Goal: Use online tool/utility: Utilize a website feature to perform a specific function

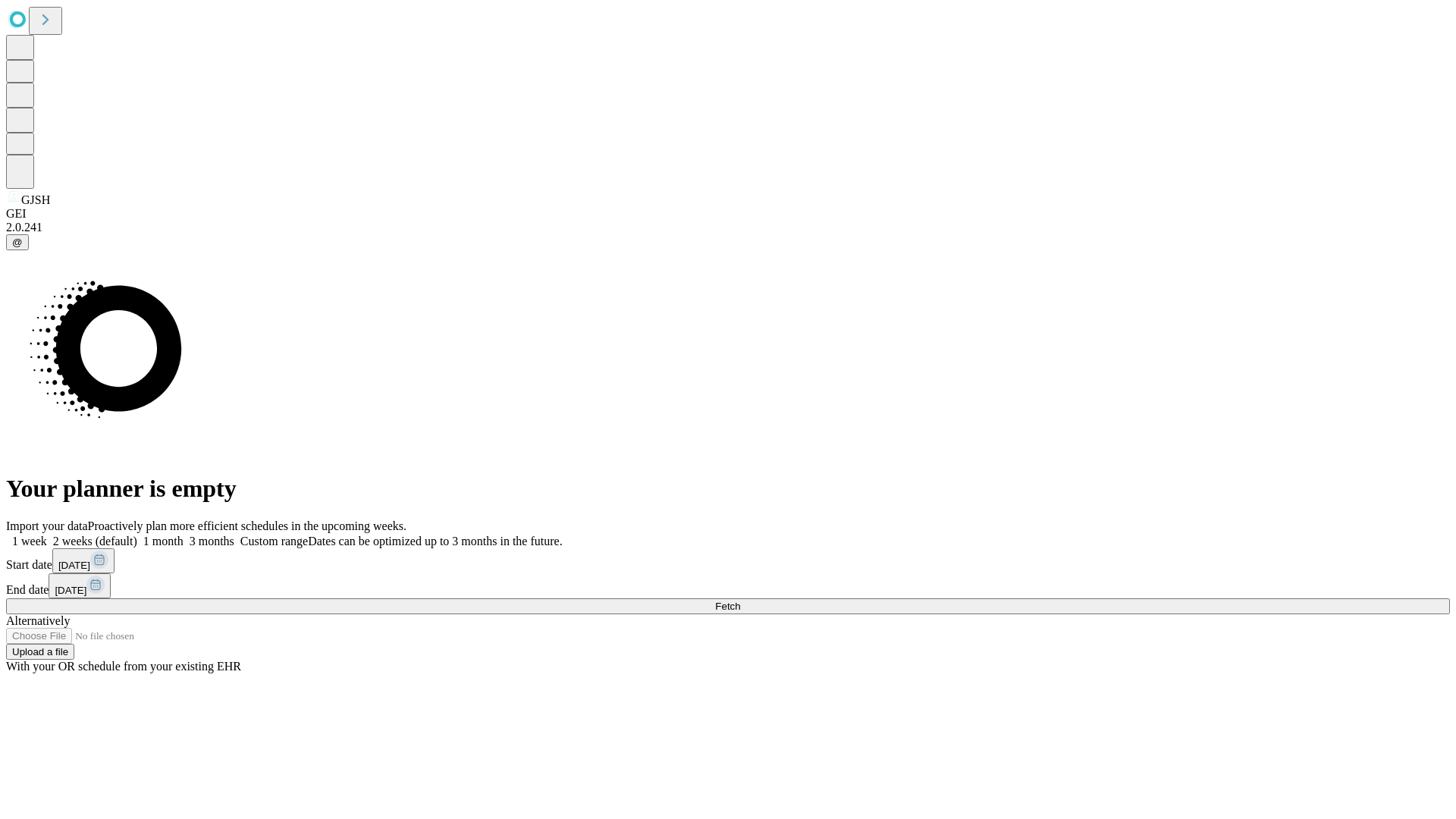
click at [741, 600] on span "Fetch" at bounding box center [728, 606] width 25 height 12
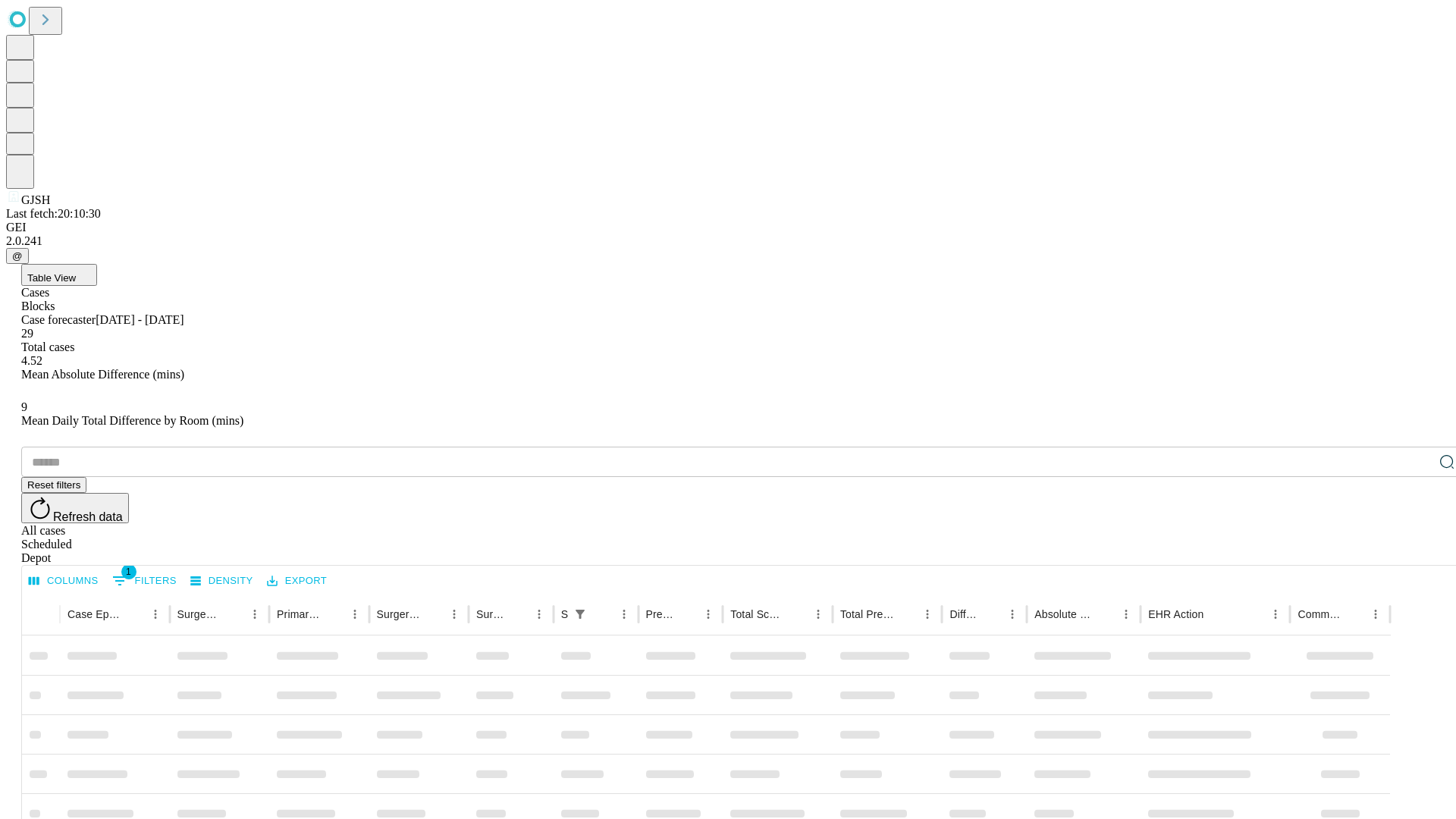
click at [75, 272] on span "Table View" at bounding box center [52, 278] width 49 height 12
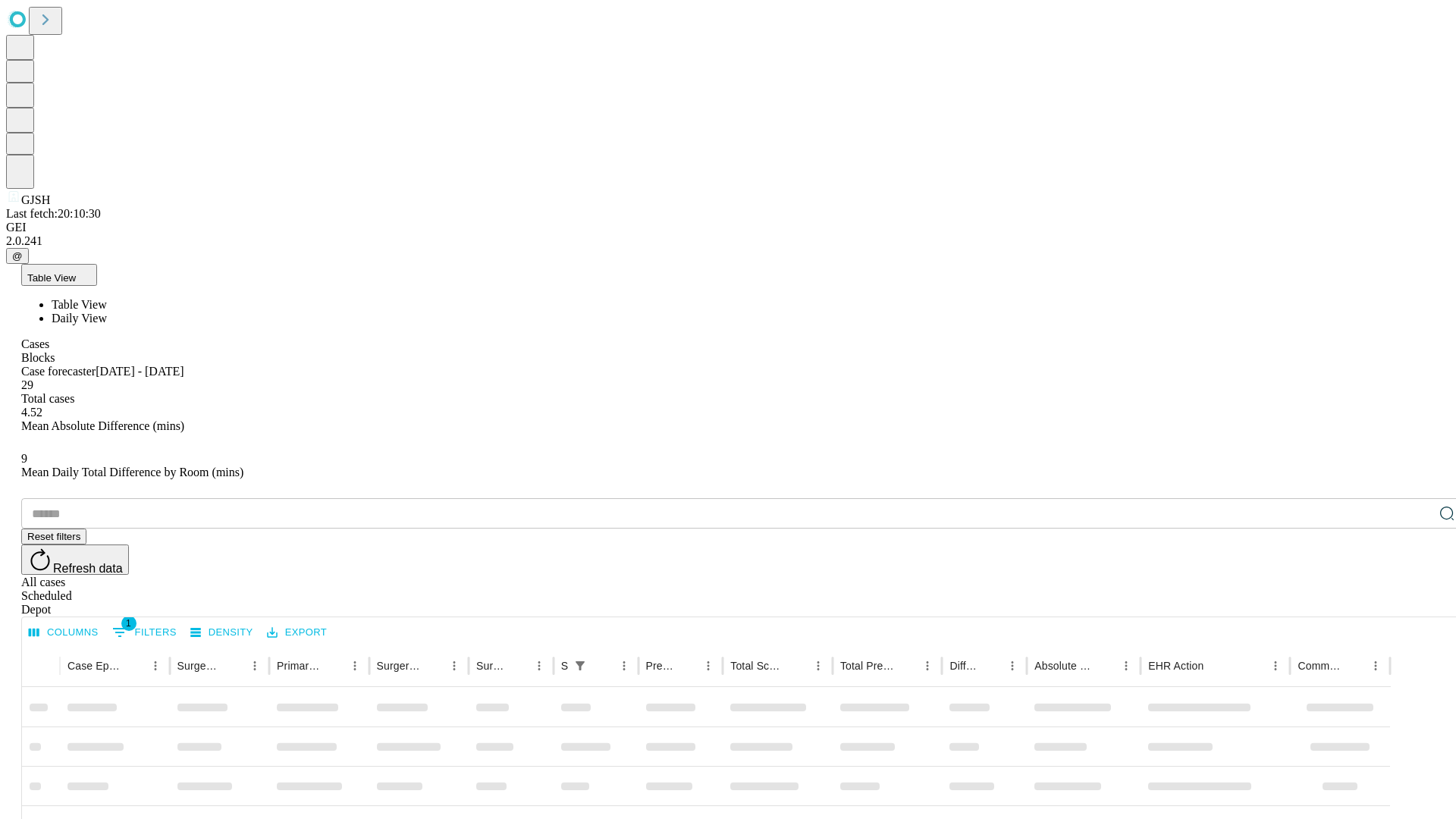
click at [107, 312] on span "Daily View" at bounding box center [79, 318] width 55 height 13
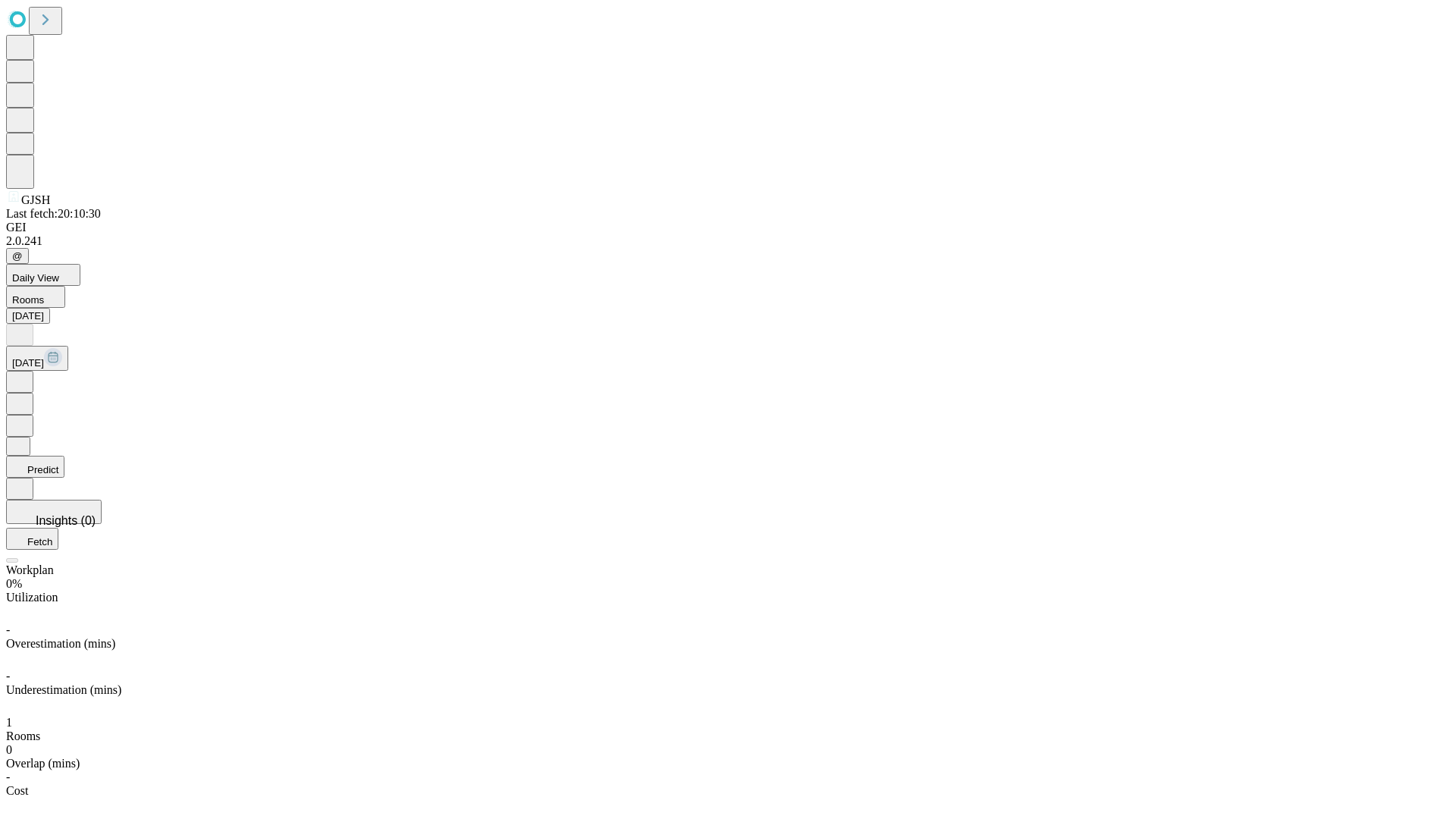
click at [65, 456] on button "Predict" at bounding box center [35, 467] width 59 height 22
